Goal: Task Accomplishment & Management: Use online tool/utility

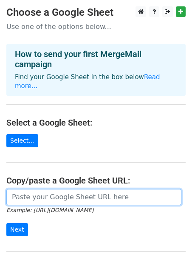
click at [39, 191] on input "url" at bounding box center [93, 197] width 175 height 16
paste input "[URL][DOMAIN_NAME]"
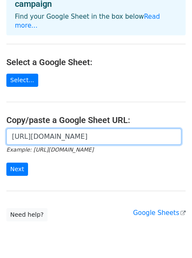
scroll to position [83, 0]
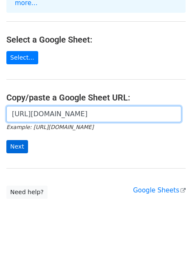
type input "[URL][DOMAIN_NAME]"
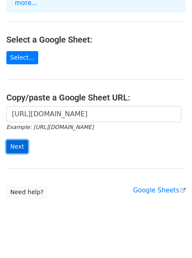
click at [14, 140] on input "Next" at bounding box center [17, 146] width 22 height 13
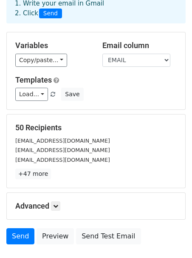
scroll to position [106, 0]
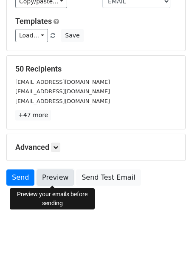
click at [47, 177] on link "Preview" at bounding box center [55, 177] width 37 height 16
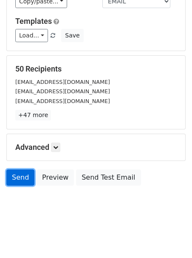
click at [21, 177] on link "Send" at bounding box center [20, 177] width 28 height 16
